Goal: Find contact information: Find contact information

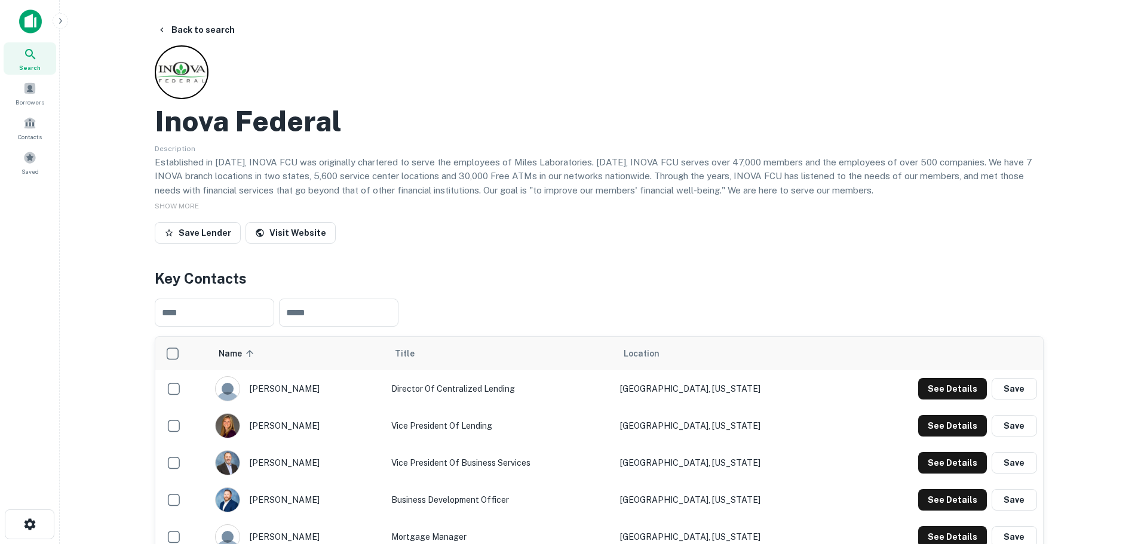
click at [32, 24] on img at bounding box center [30, 22] width 23 height 24
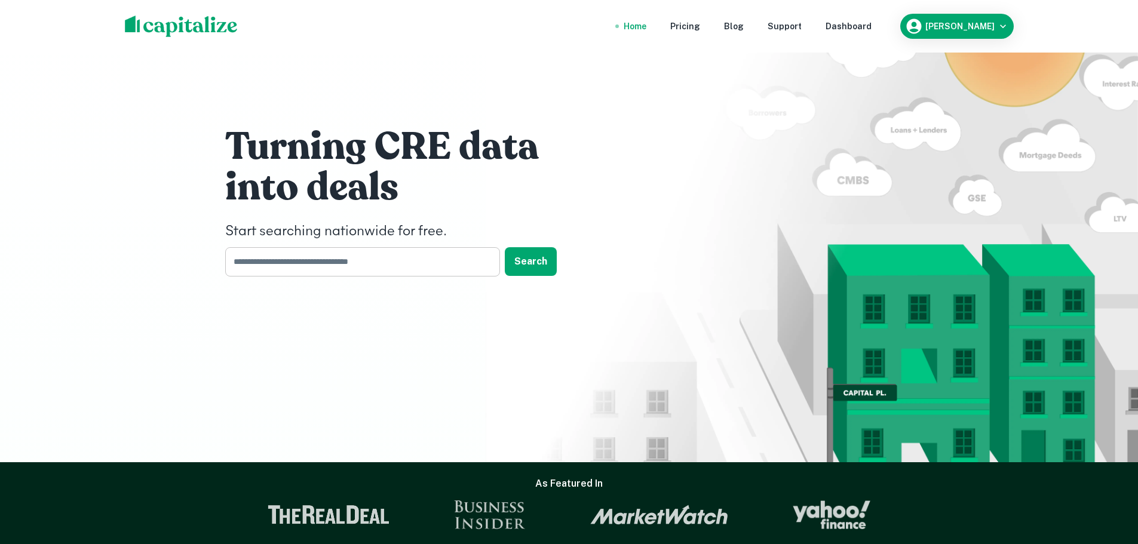
click at [423, 262] on input "text" at bounding box center [358, 261] width 266 height 29
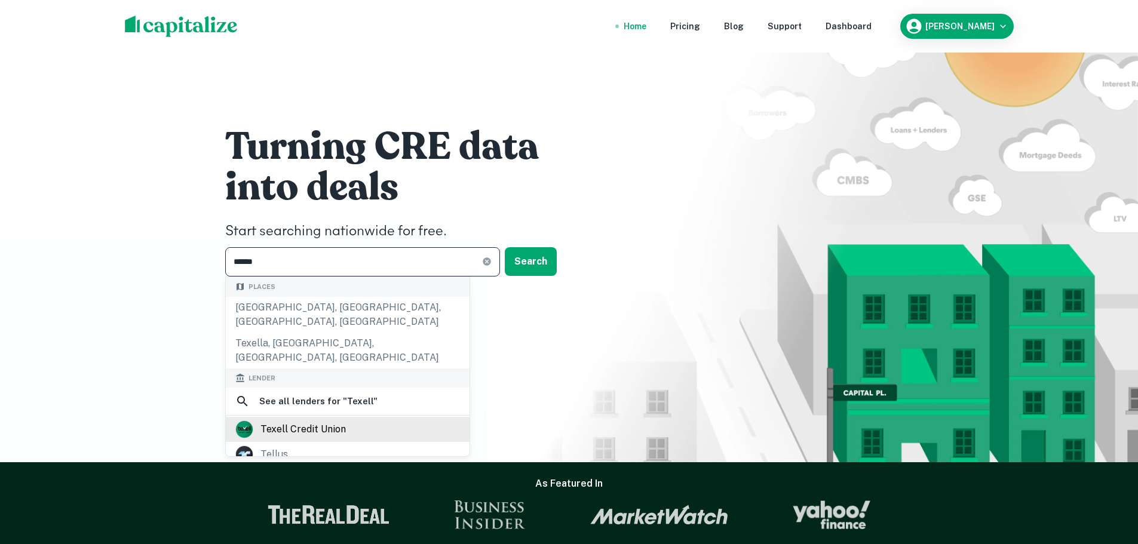
type input "******"
click at [341, 420] on div "texell credit union" at bounding box center [302, 429] width 85 height 18
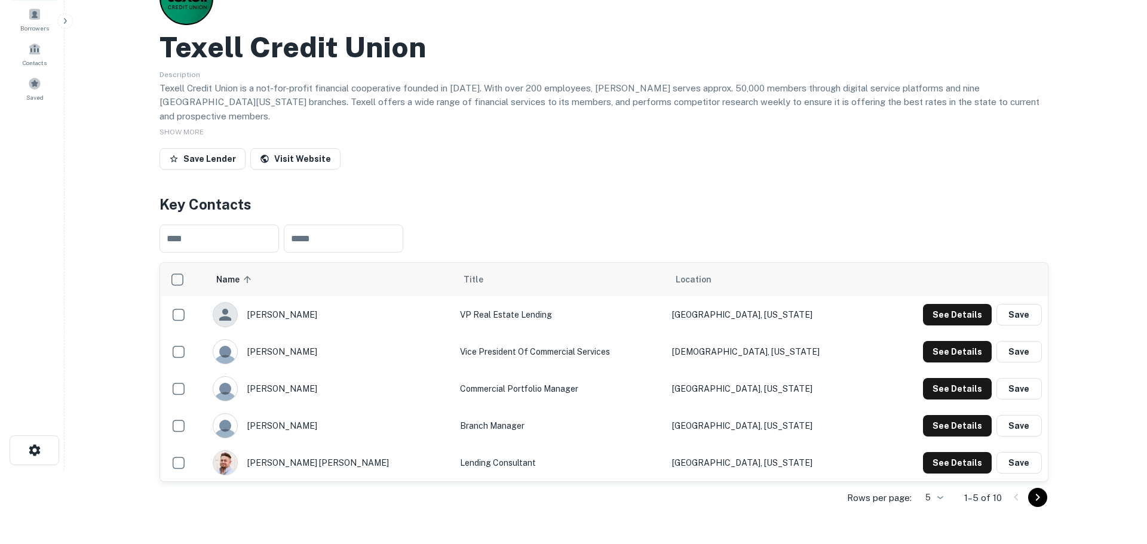
scroll to position [119, 0]
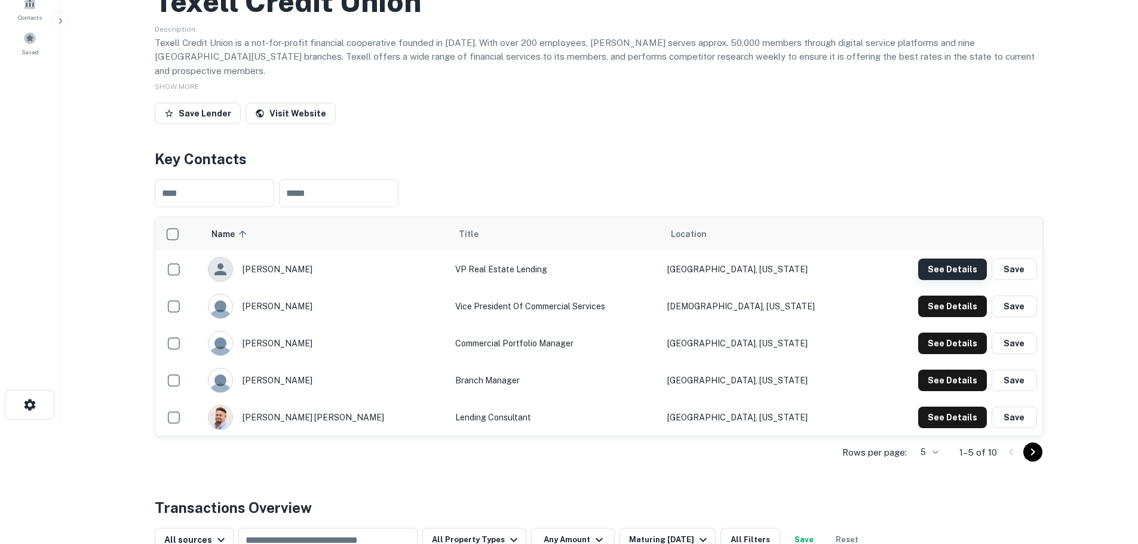
click at [963, 259] on button "See Details" at bounding box center [952, 270] width 69 height 22
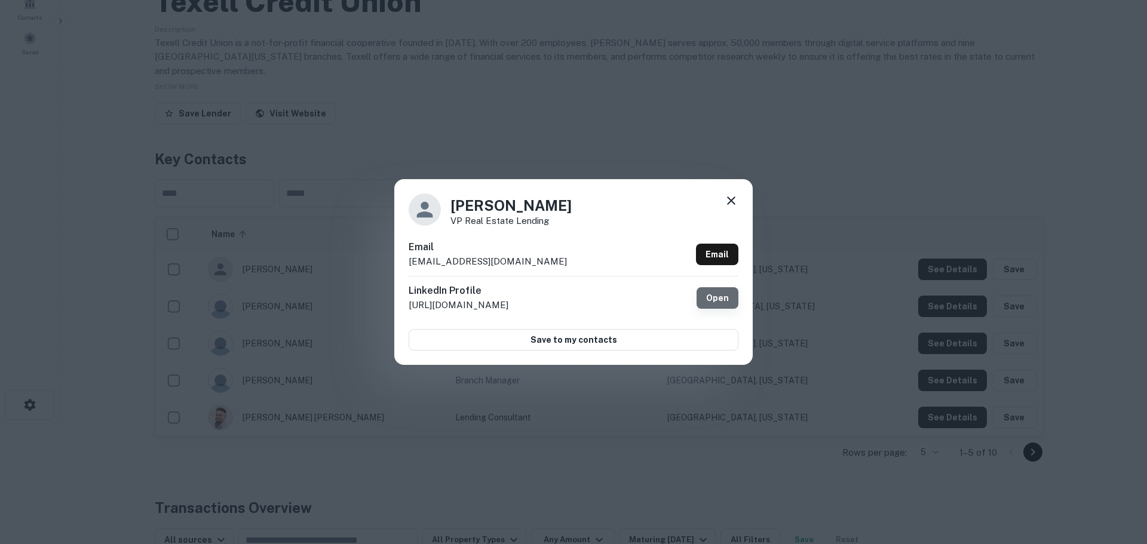
click at [730, 291] on link "Open" at bounding box center [717, 298] width 42 height 22
click at [729, 205] on icon at bounding box center [731, 201] width 14 height 14
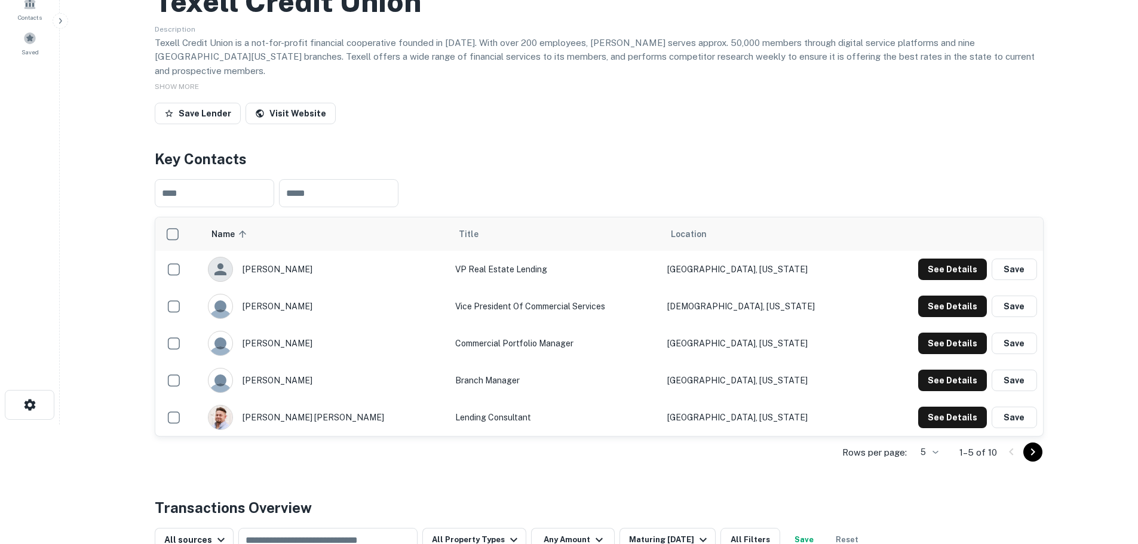
click at [1034, 445] on icon "Go to next page" at bounding box center [1032, 452] width 14 height 14
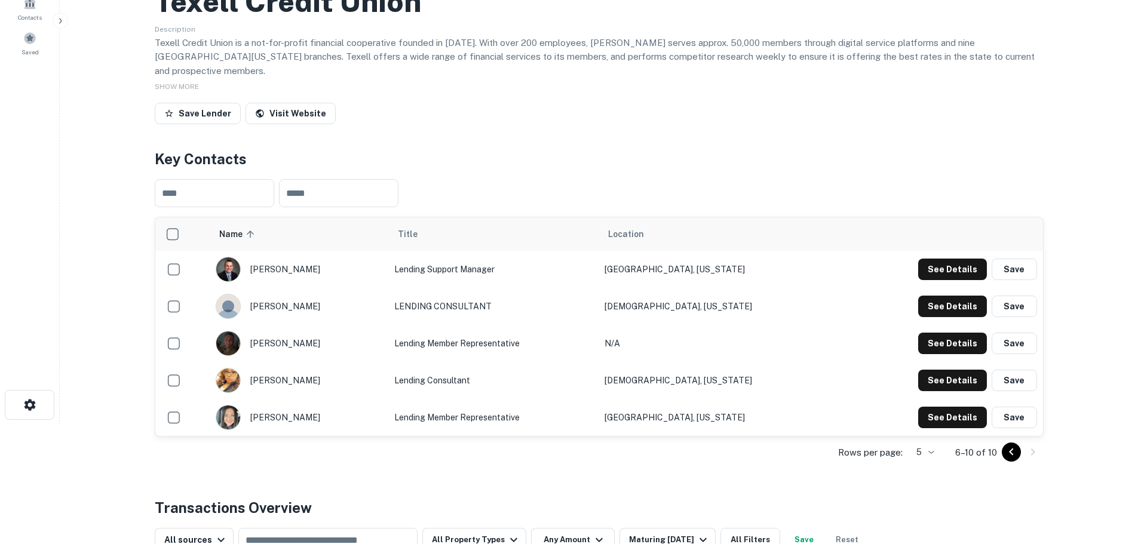
click at [1006, 445] on icon "Go to previous page" at bounding box center [1011, 452] width 14 height 14
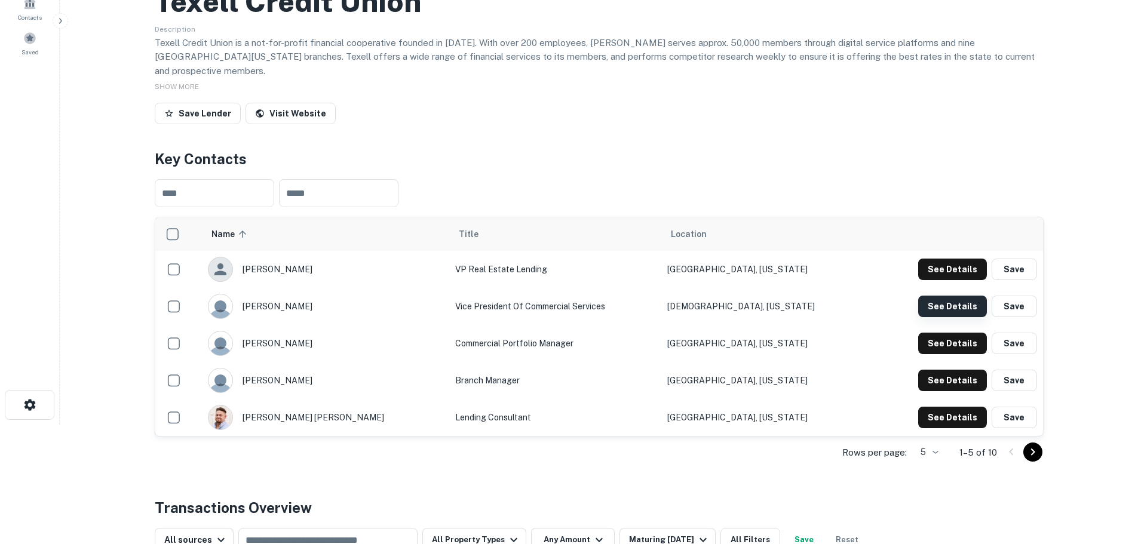
click at [966, 296] on button "See Details" at bounding box center [952, 307] width 69 height 22
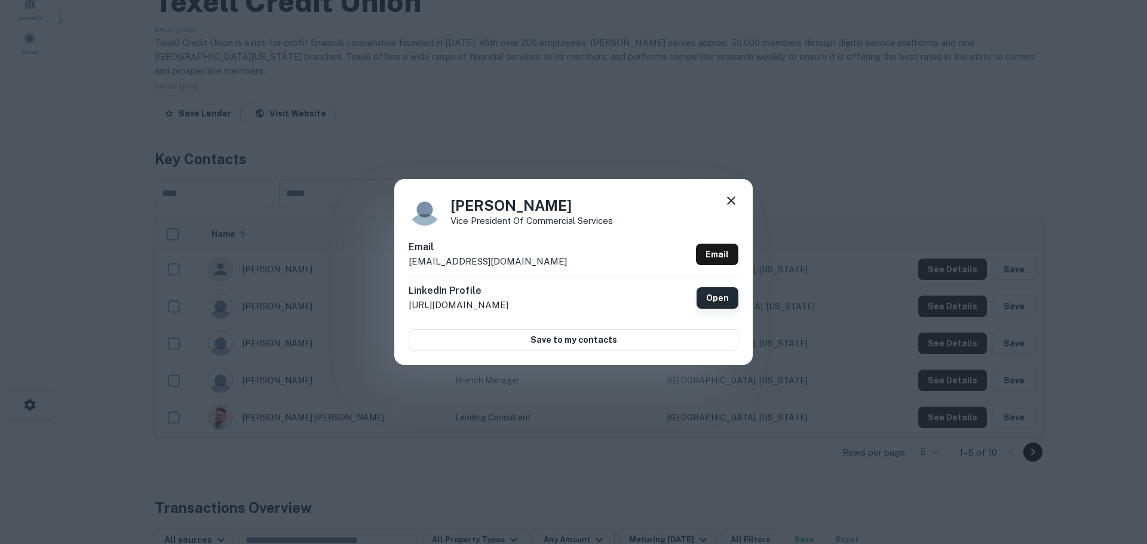
click at [718, 297] on link "Open" at bounding box center [717, 298] width 42 height 22
